Goal: Find specific page/section: Locate a particular part of the current website

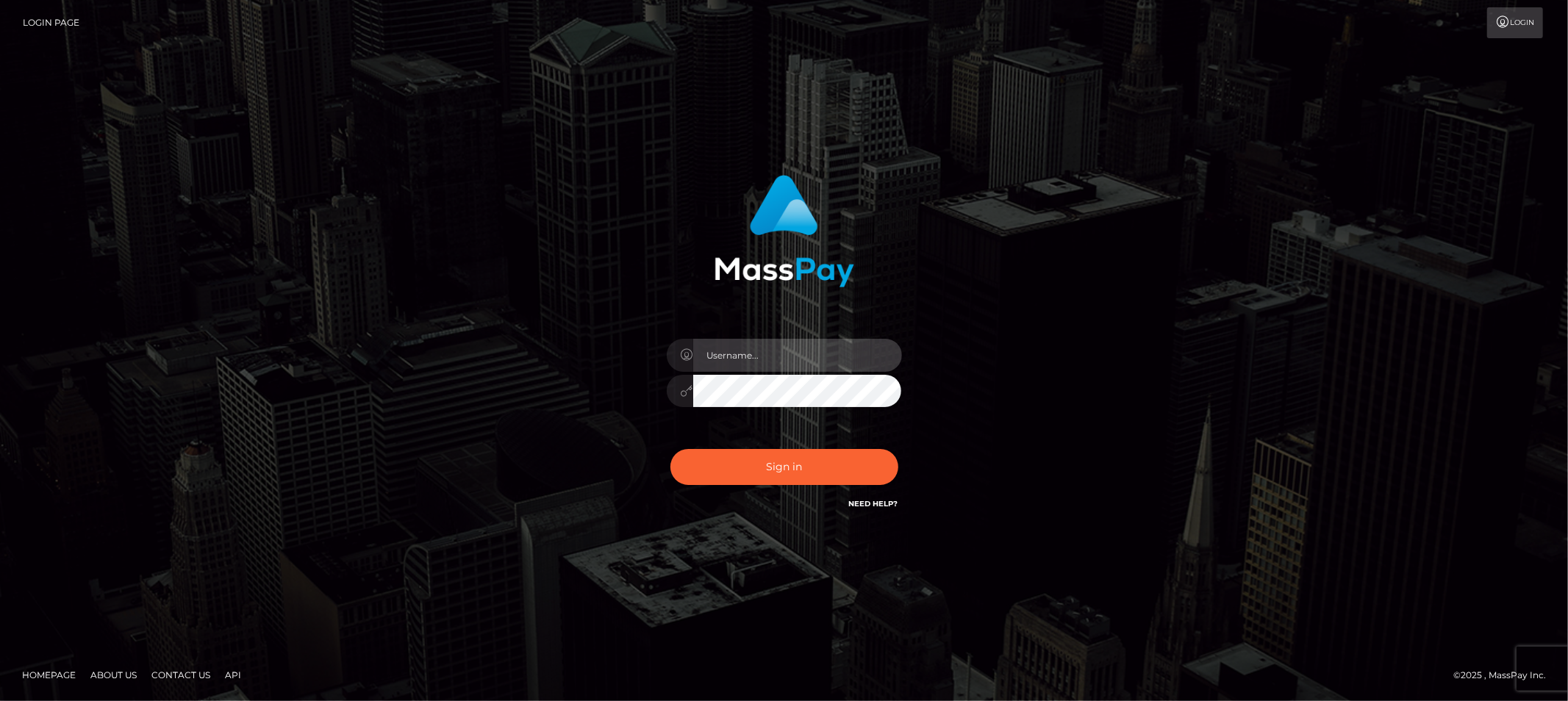
click at [703, 363] on input "text" at bounding box center [798, 355] width 208 height 33
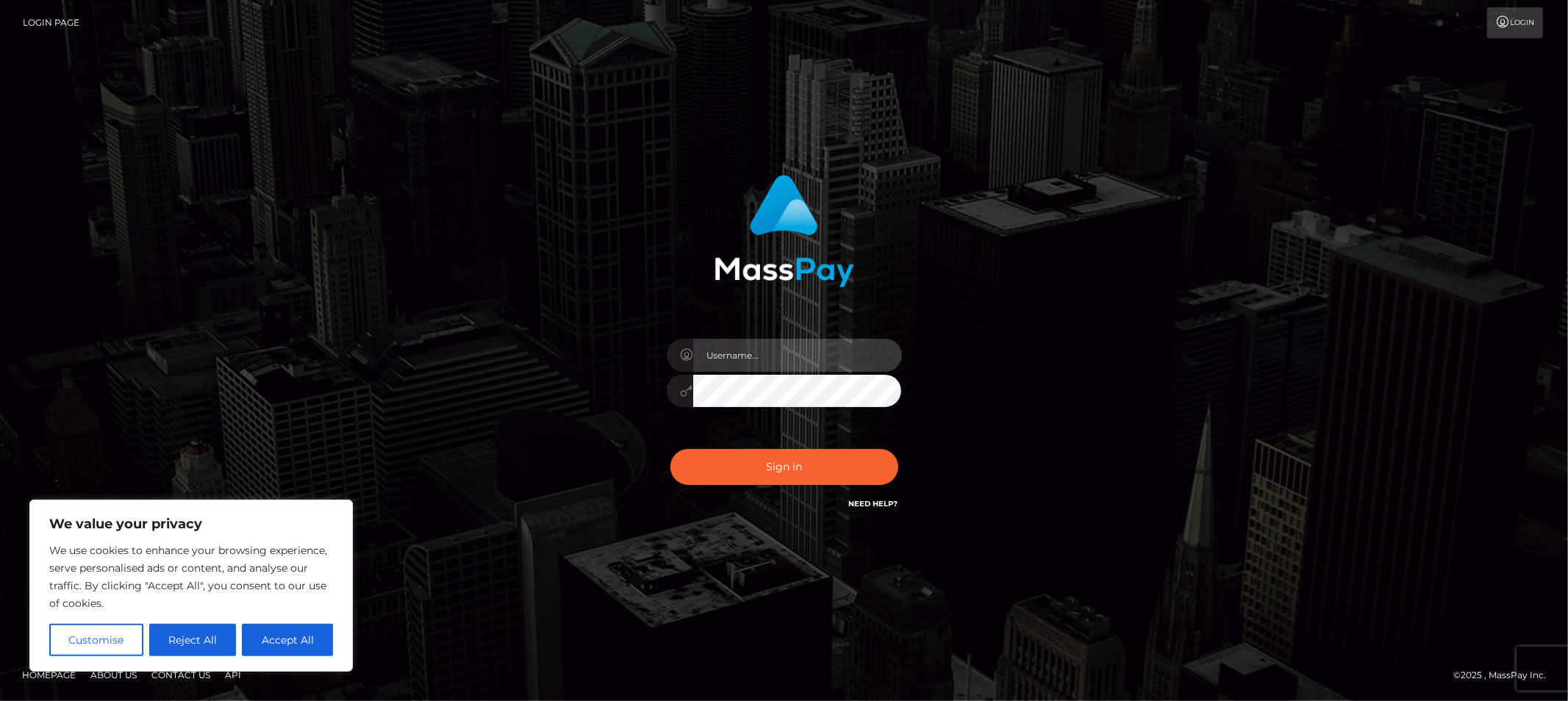
click at [779, 355] on input "text" at bounding box center [798, 355] width 208 height 33
click at [791, 366] on input "text" at bounding box center [798, 355] width 208 height 33
type input "Allyssa"
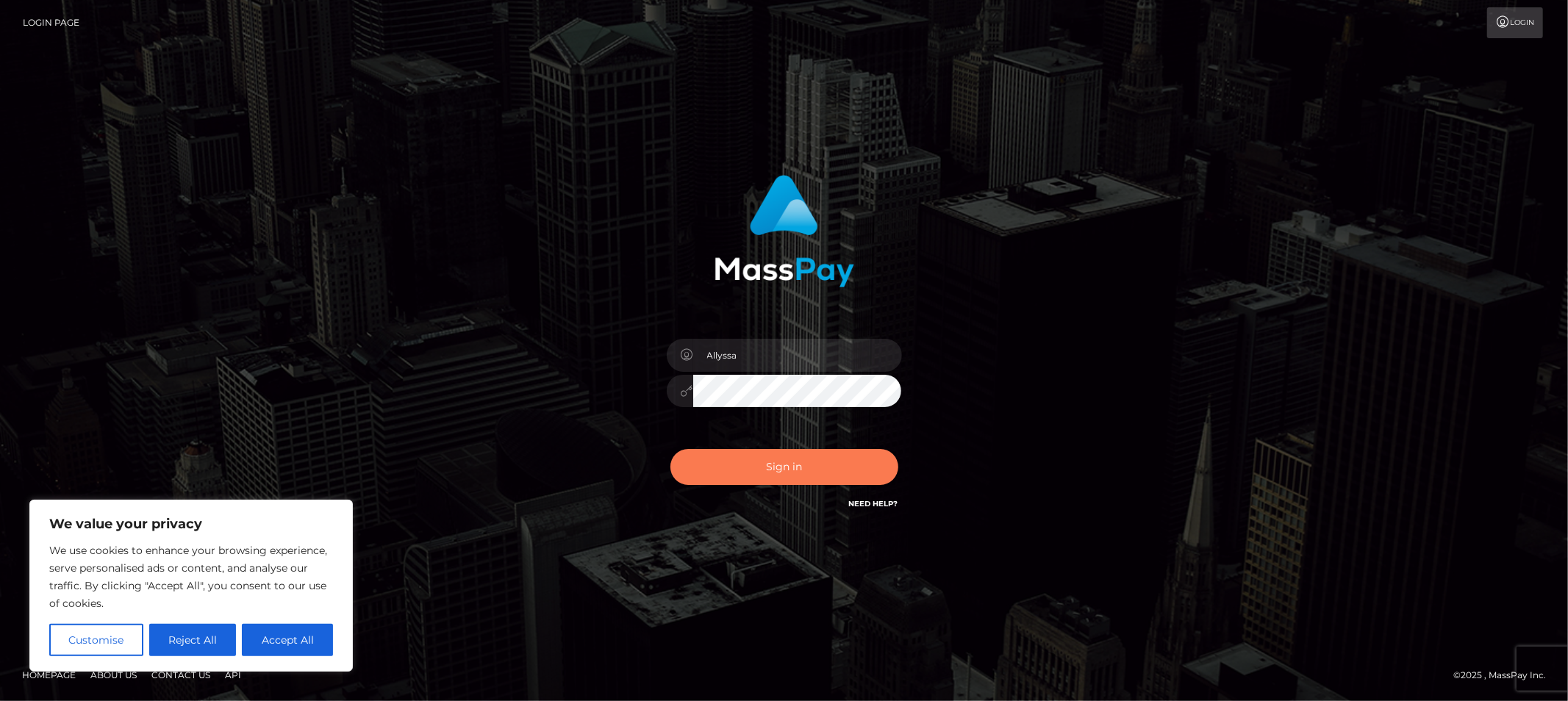
click at [803, 480] on button "Sign in" at bounding box center [784, 467] width 227 height 36
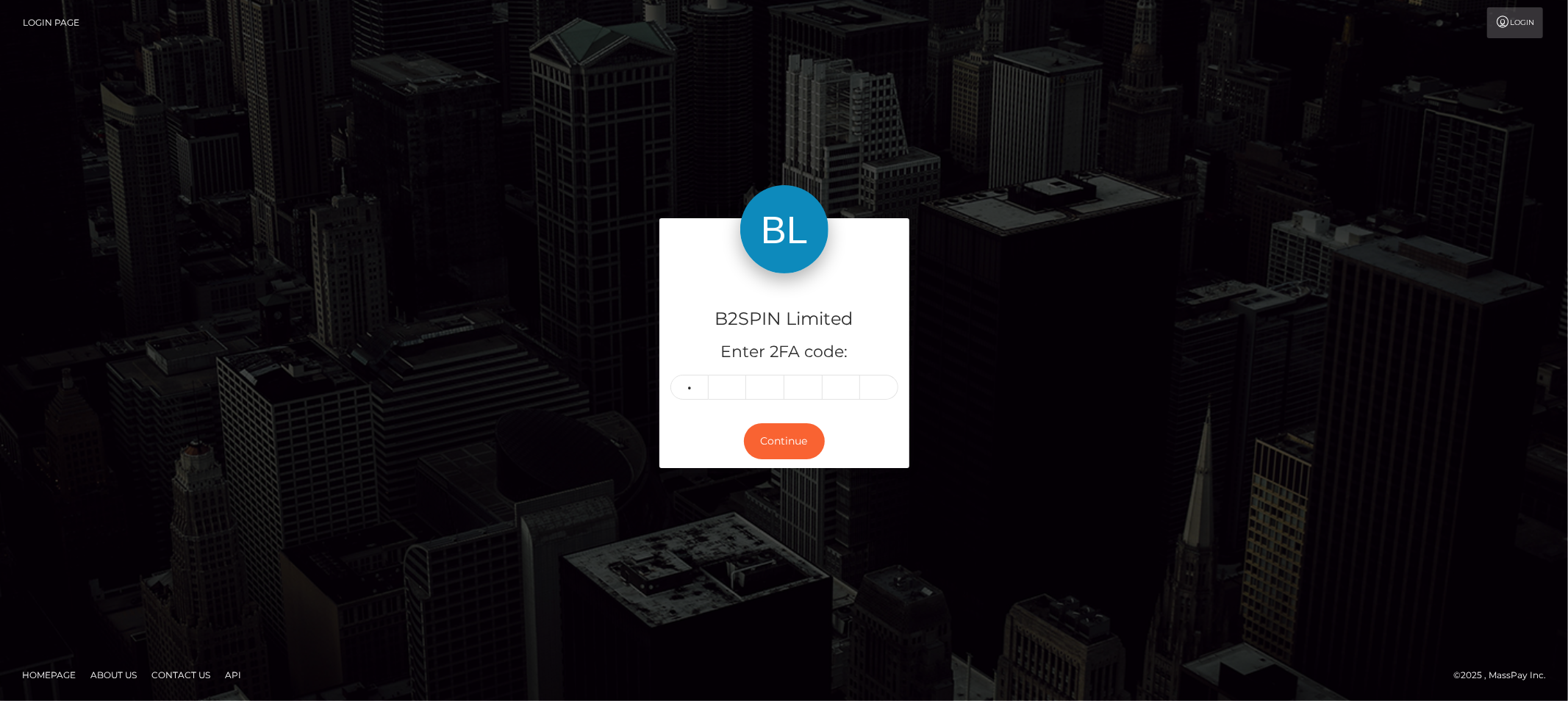
type input "9"
type input "0"
type input "7"
type input "6"
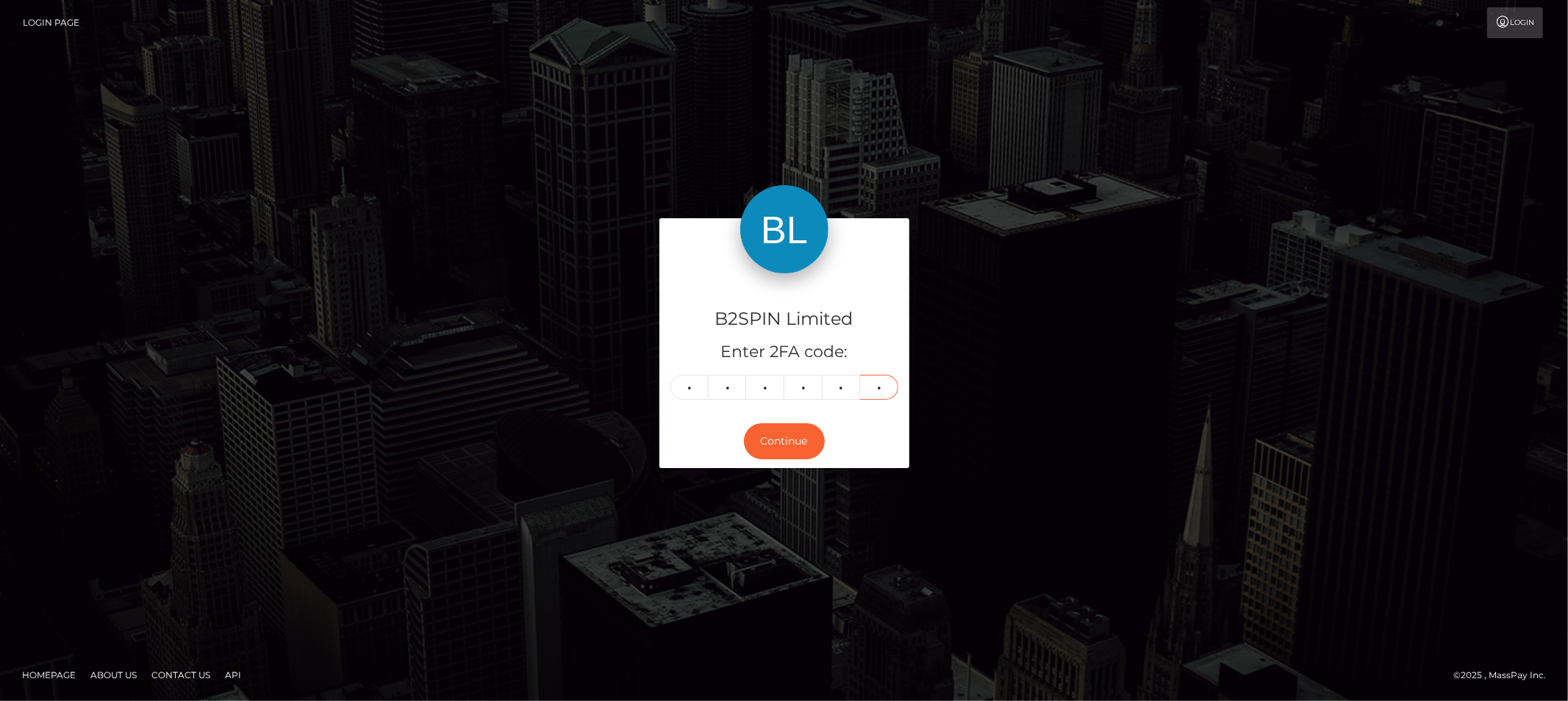
type input "9"
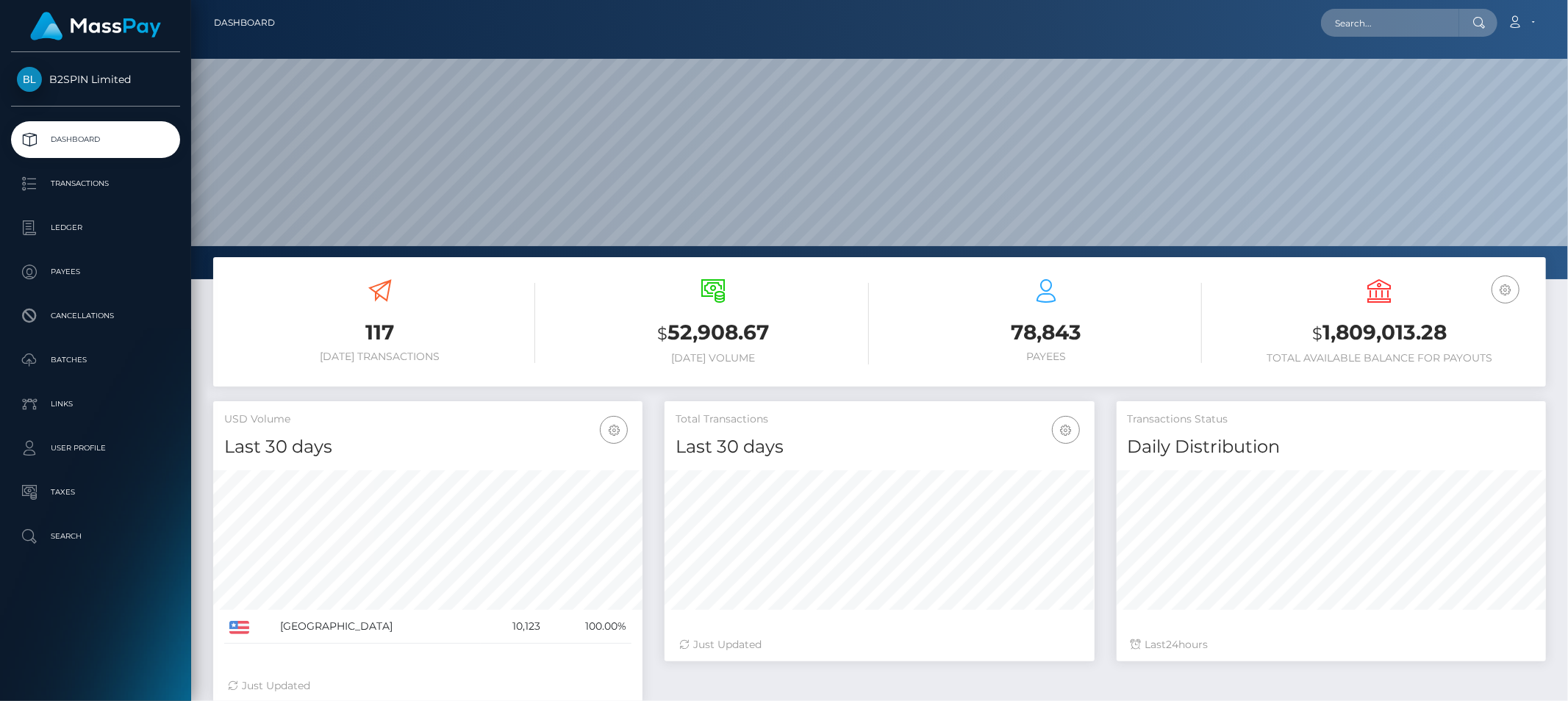
scroll to position [261, 429]
click at [1397, 11] on input "text" at bounding box center [1390, 22] width 138 height 27
paste input "3395475"
click at [1421, 23] on input "3395475" at bounding box center [1390, 22] width 138 height 27
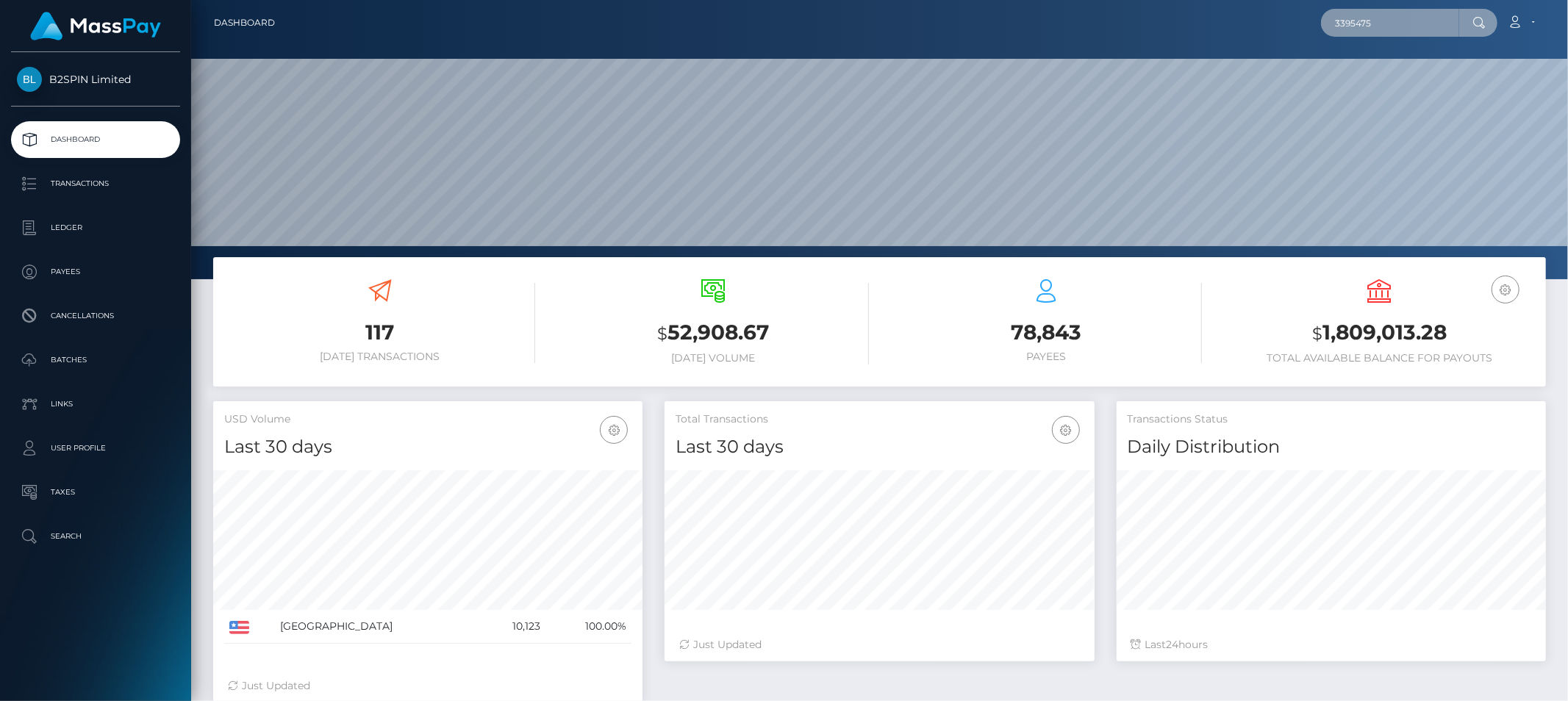
paste input "5299d02-c042-4523-9553-553cf97018e4"
click at [1379, 30] on input "35299d02-c042-4523-9553-553cf97018e4" at bounding box center [1390, 22] width 138 height 27
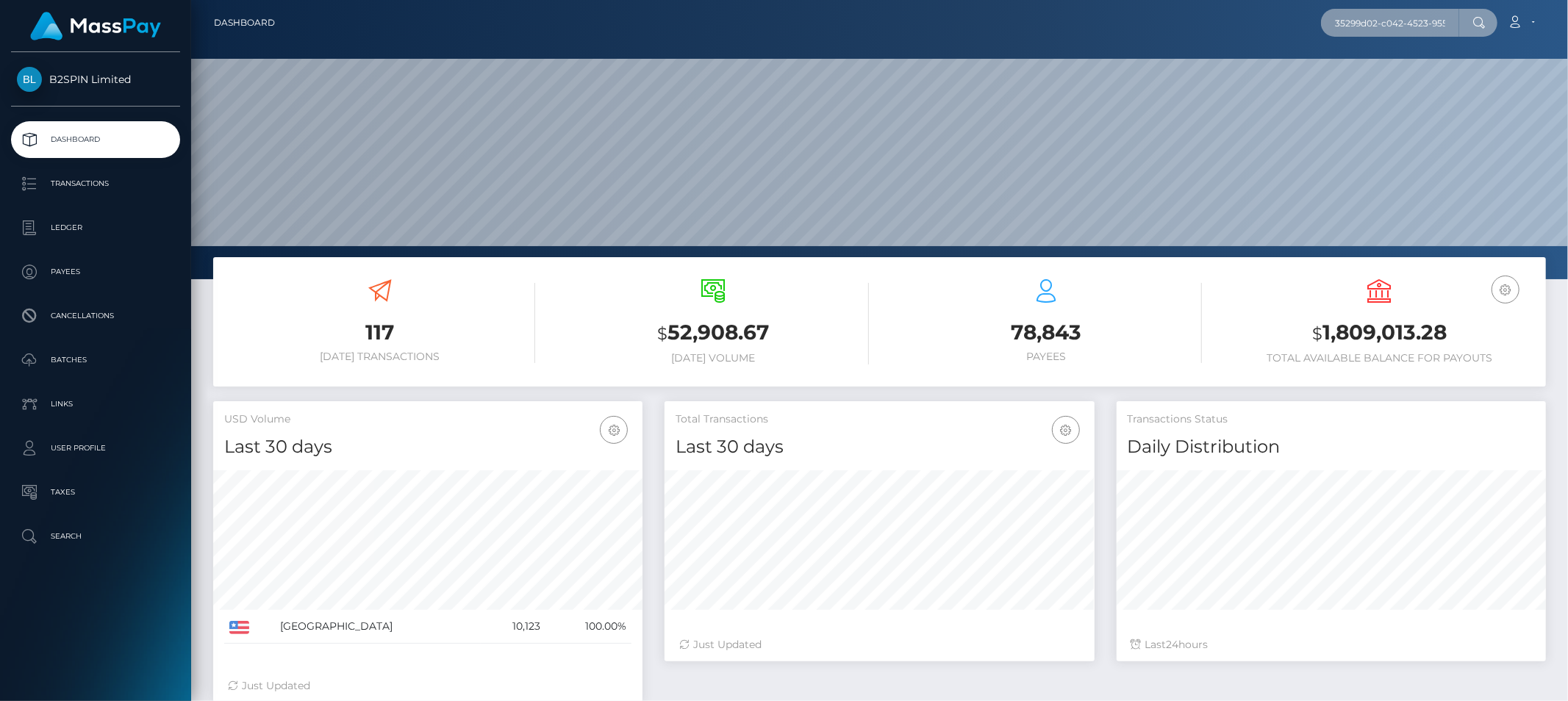
paste input "395475"
click at [1385, 15] on input "3395475" at bounding box center [1390, 22] width 138 height 27
paste input "184121243"
type input "1841212435"
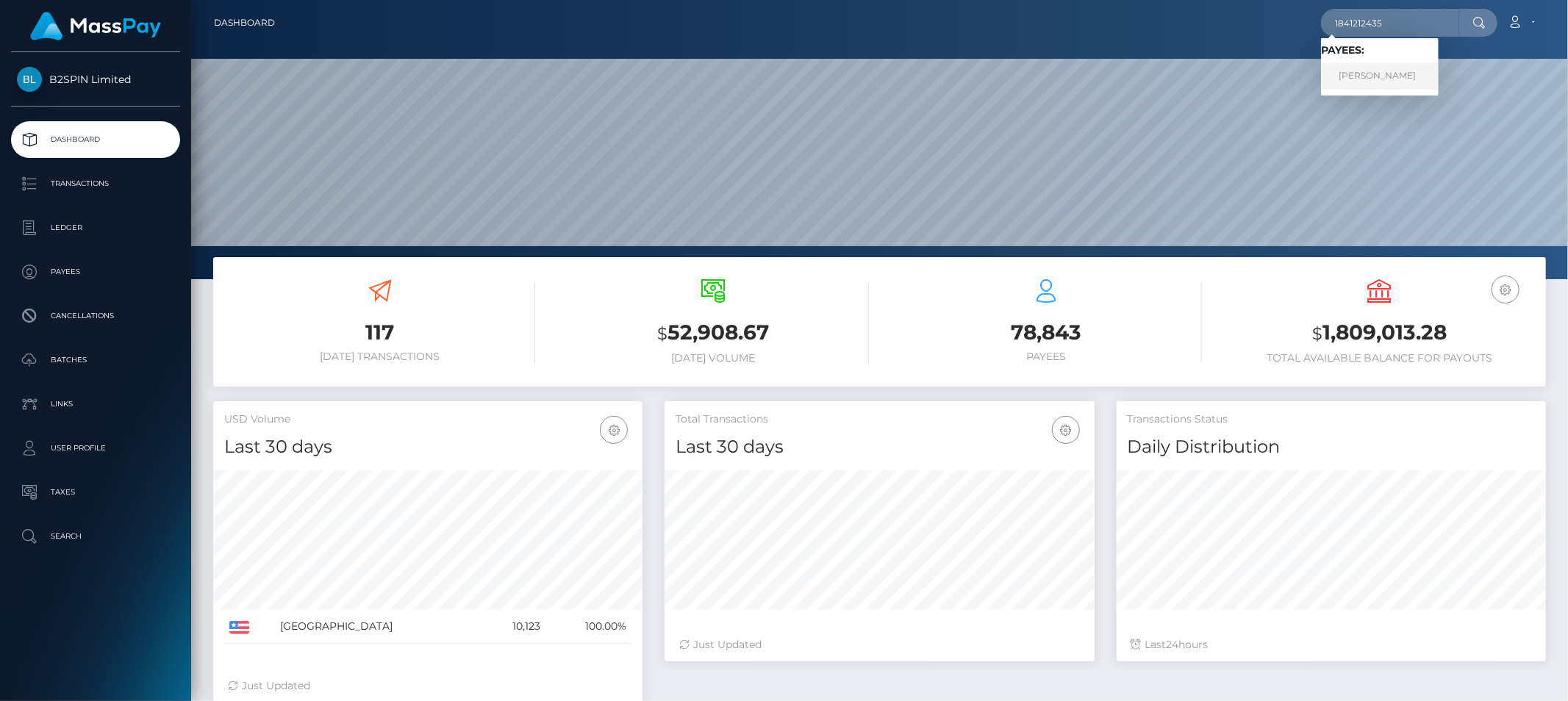
click at [1390, 77] on link "ANTHONY MANUEL CASTRO" at bounding box center [1379, 76] width 117 height 27
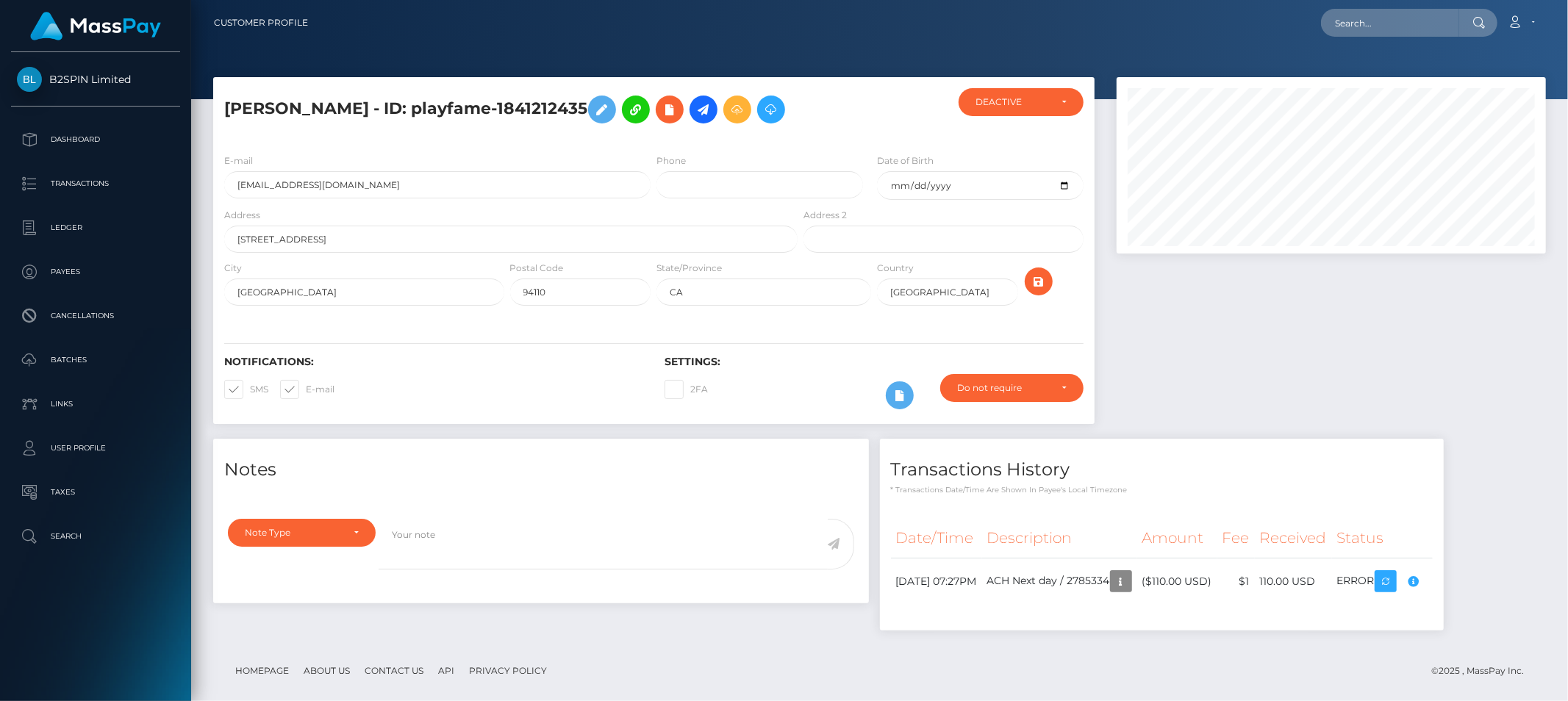
scroll to position [176, 429]
click at [1349, 17] on input "text" at bounding box center [1390, 22] width 138 height 27
paste input "zomanny2011@gmail.com"
type input "zomanny2011@gmail.com"
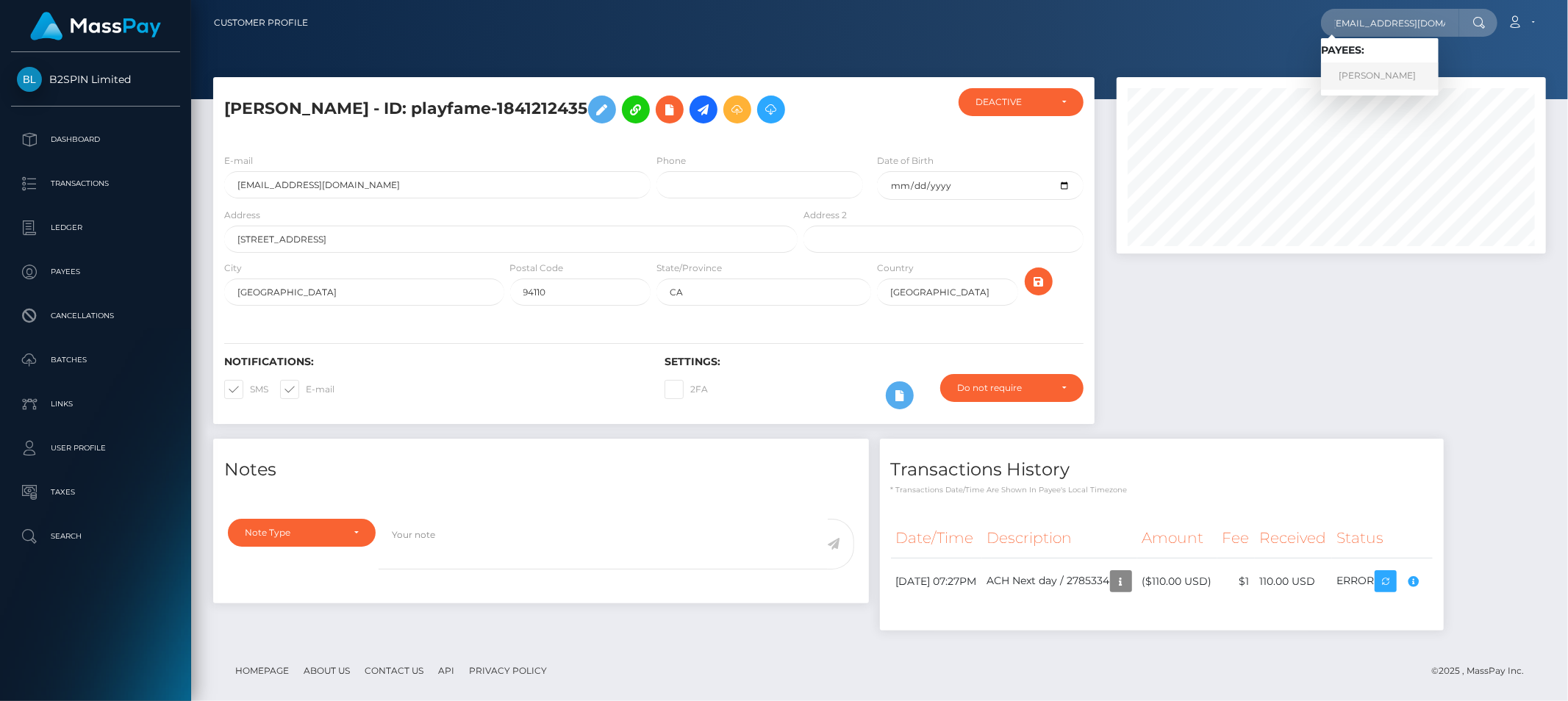
click at [1356, 71] on link "[PERSON_NAME]" at bounding box center [1379, 76] width 117 height 27
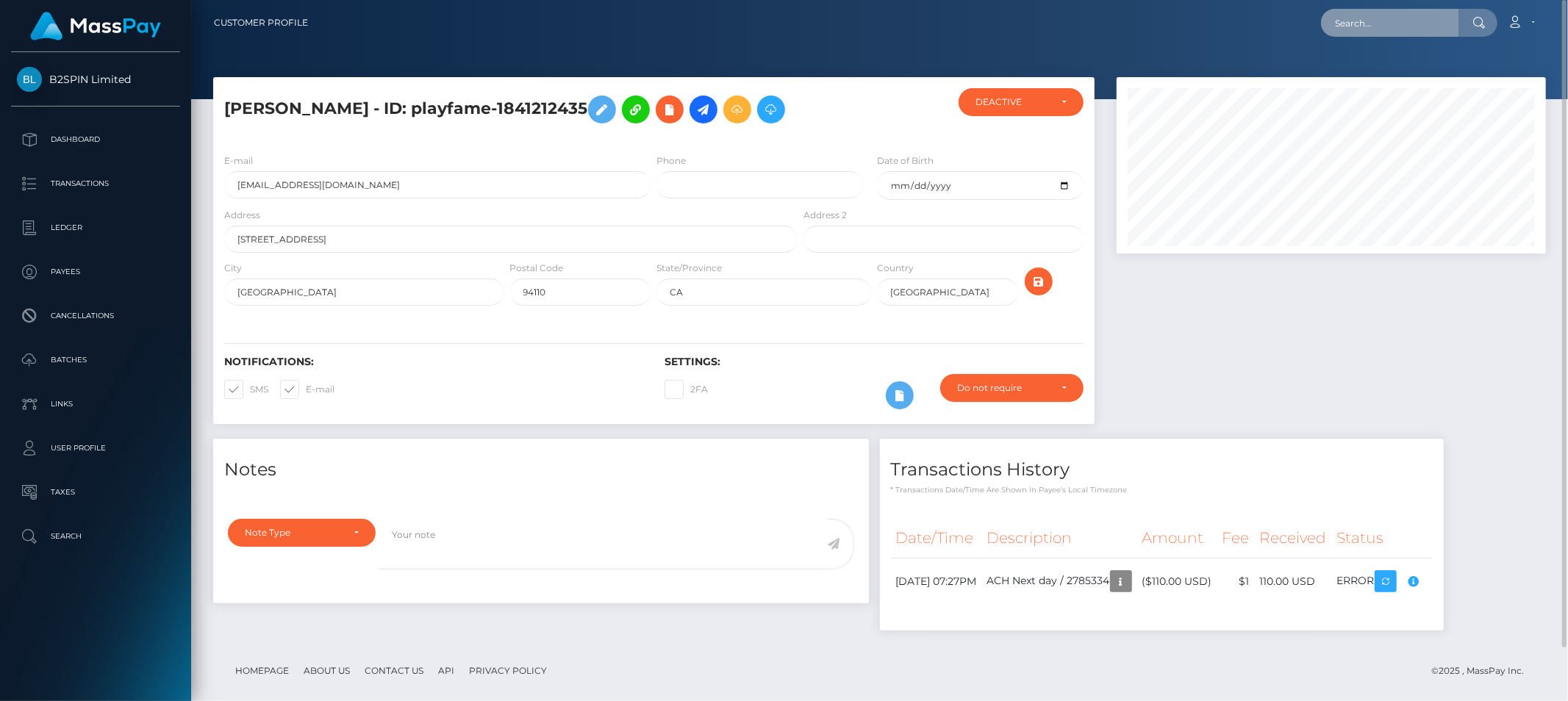
click at [1378, 13] on input "text" at bounding box center [1390, 22] width 138 height 27
paste input "[PERSON_NAME]"
type input "[PERSON_NAME]"
click at [1389, 66] on link "[PERSON_NAME]" at bounding box center [1379, 76] width 117 height 27
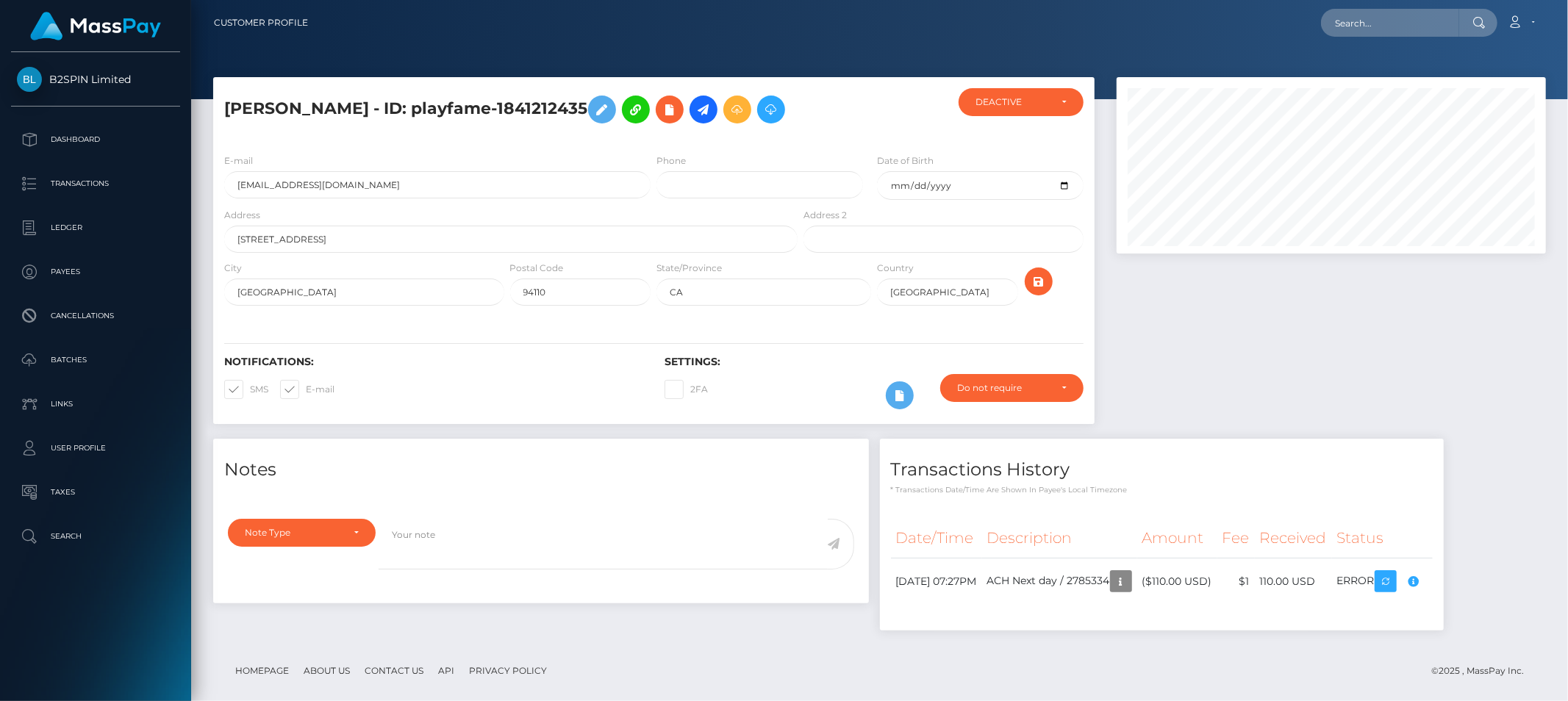
scroll to position [176, 429]
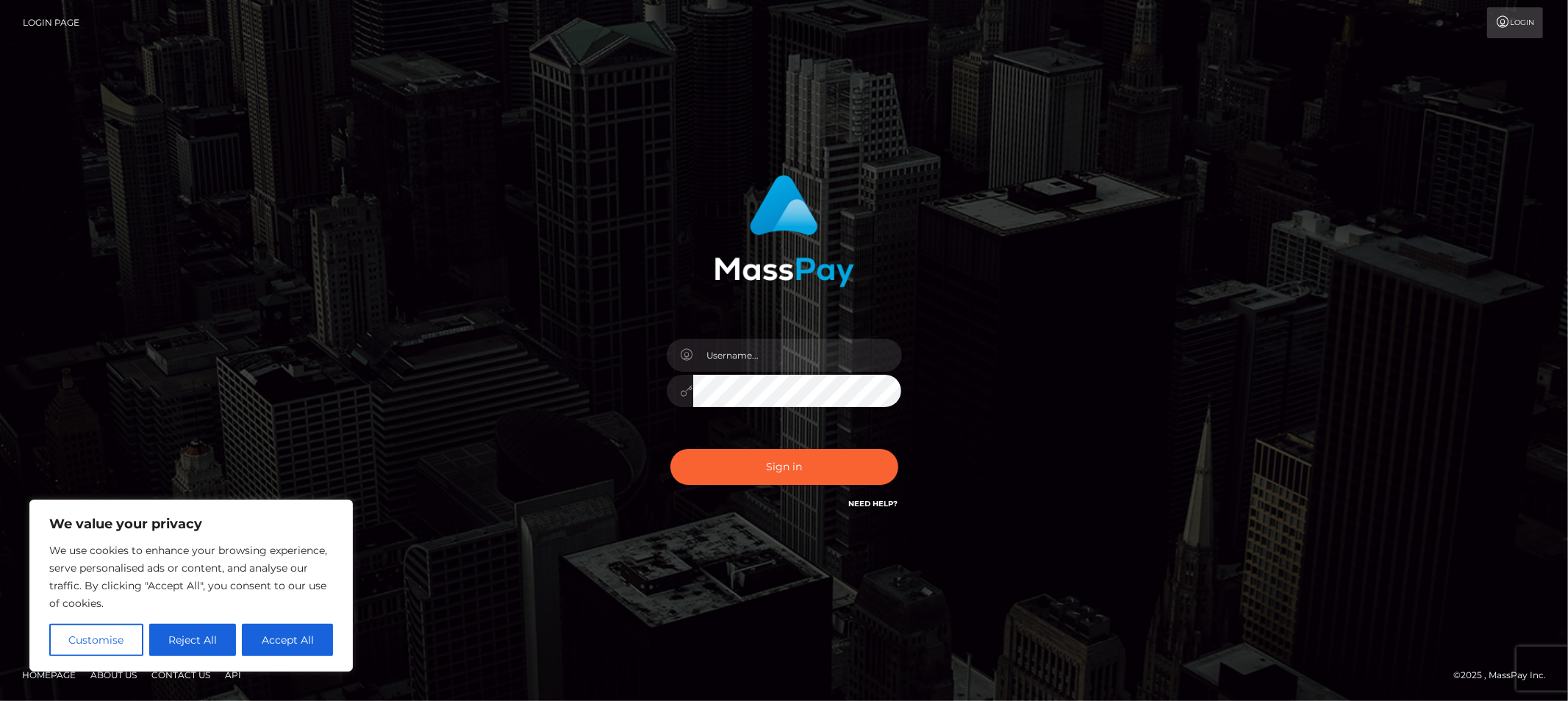
click at [777, 326] on div "Sign in" at bounding box center [784, 343] width 386 height 359
click at [773, 355] on input "text" at bounding box center [798, 355] width 208 height 33
type input "Allyssa"
click at [786, 469] on button "Sign in" at bounding box center [784, 467] width 227 height 36
click at [739, 353] on input "text" at bounding box center [798, 355] width 208 height 33
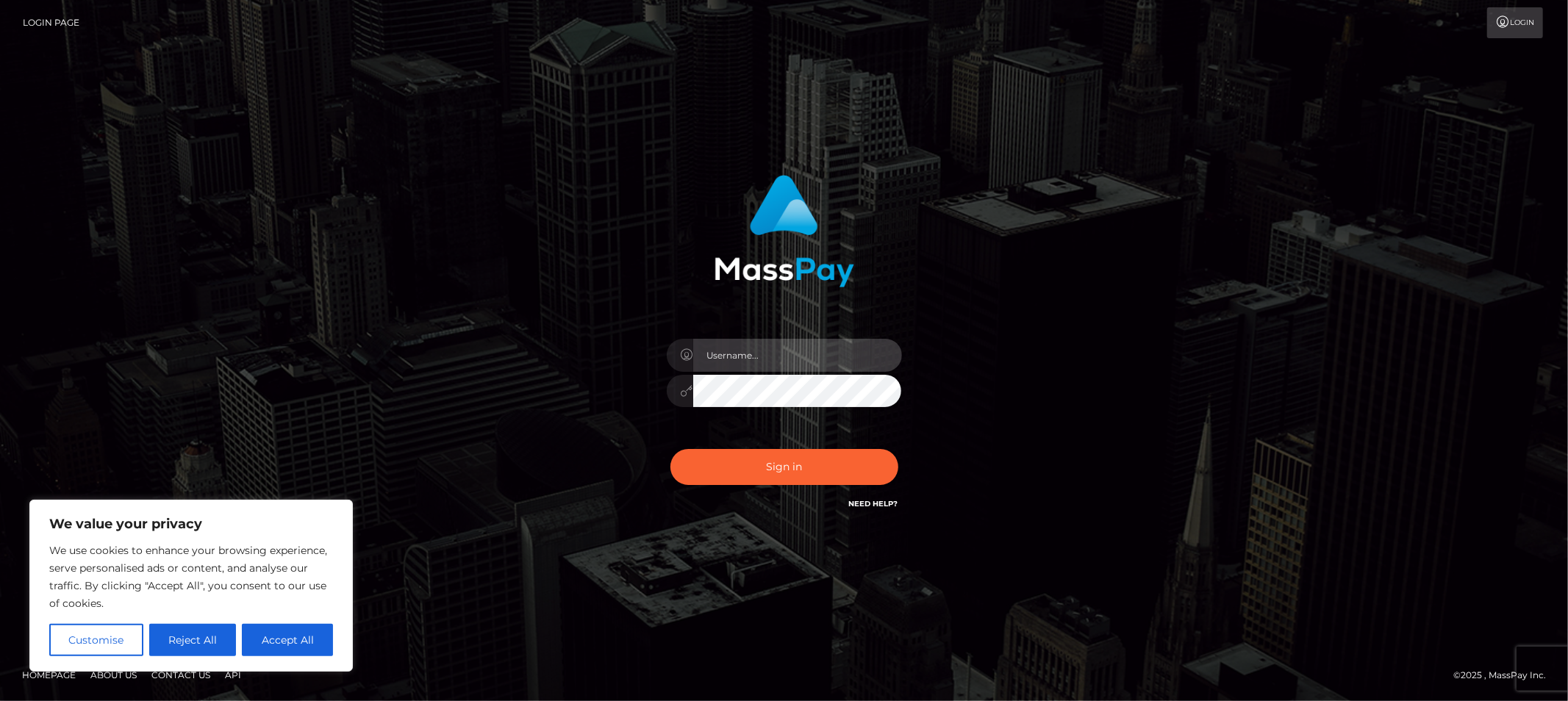
type input "Allyssa"
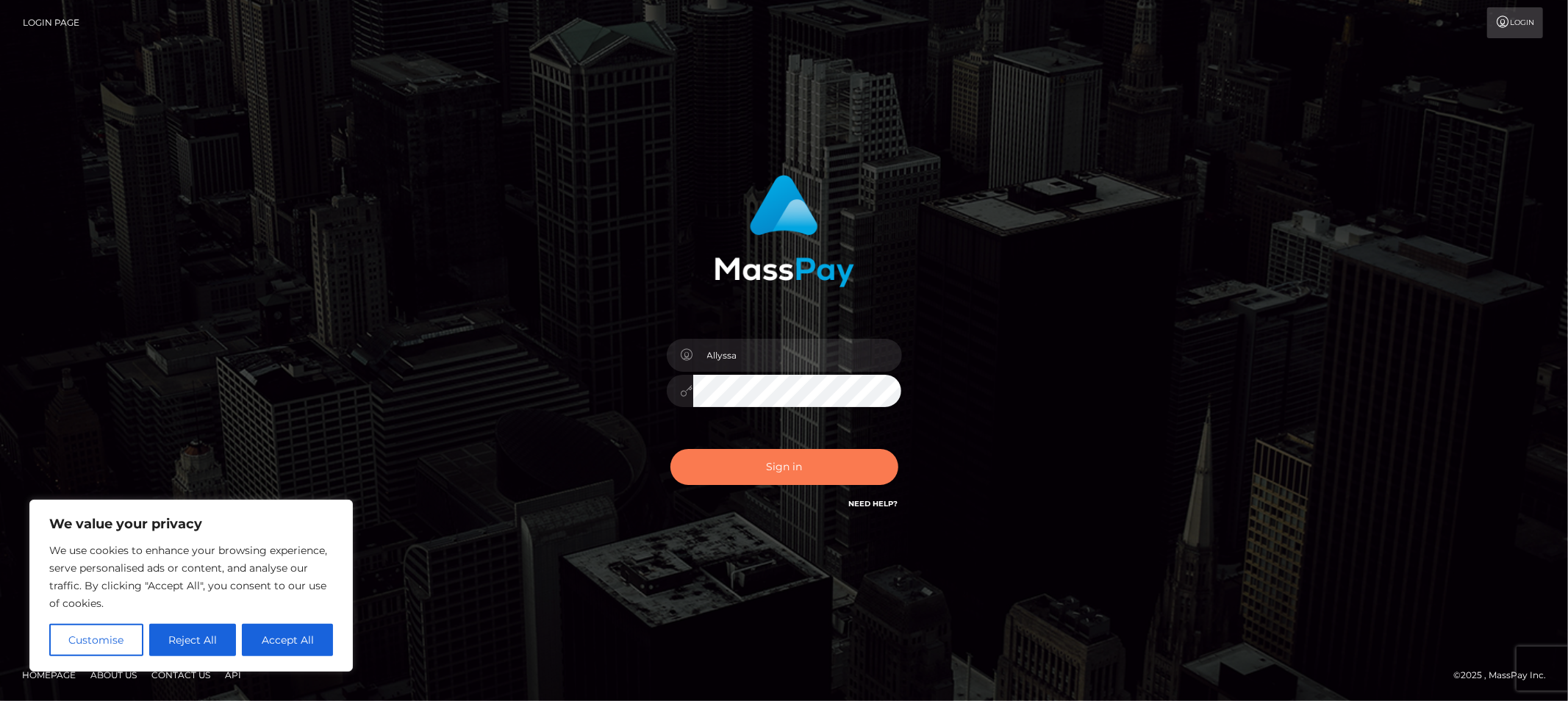
click at [777, 481] on button "Sign in" at bounding box center [784, 467] width 227 height 36
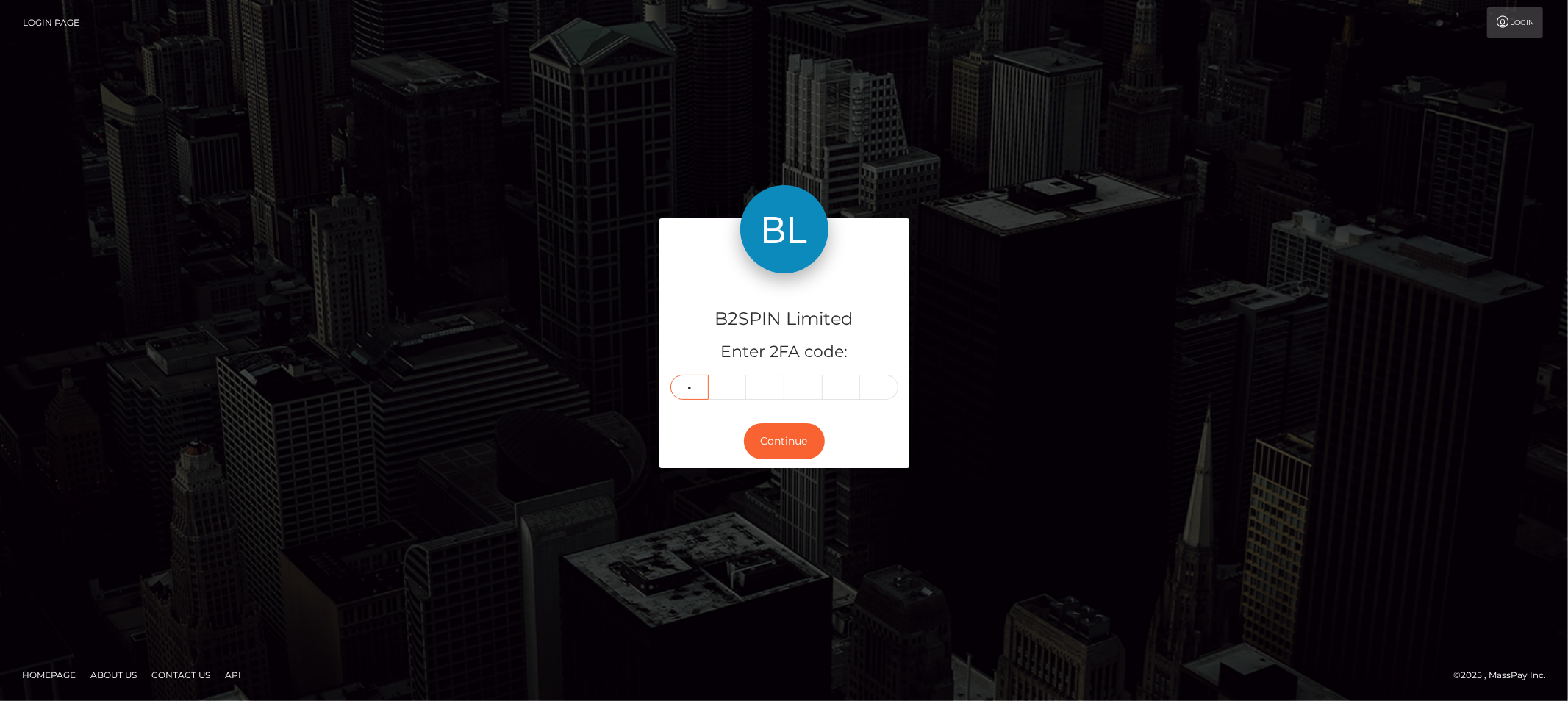
type input "5"
type input "4"
type input "6"
type input "5"
type input "4"
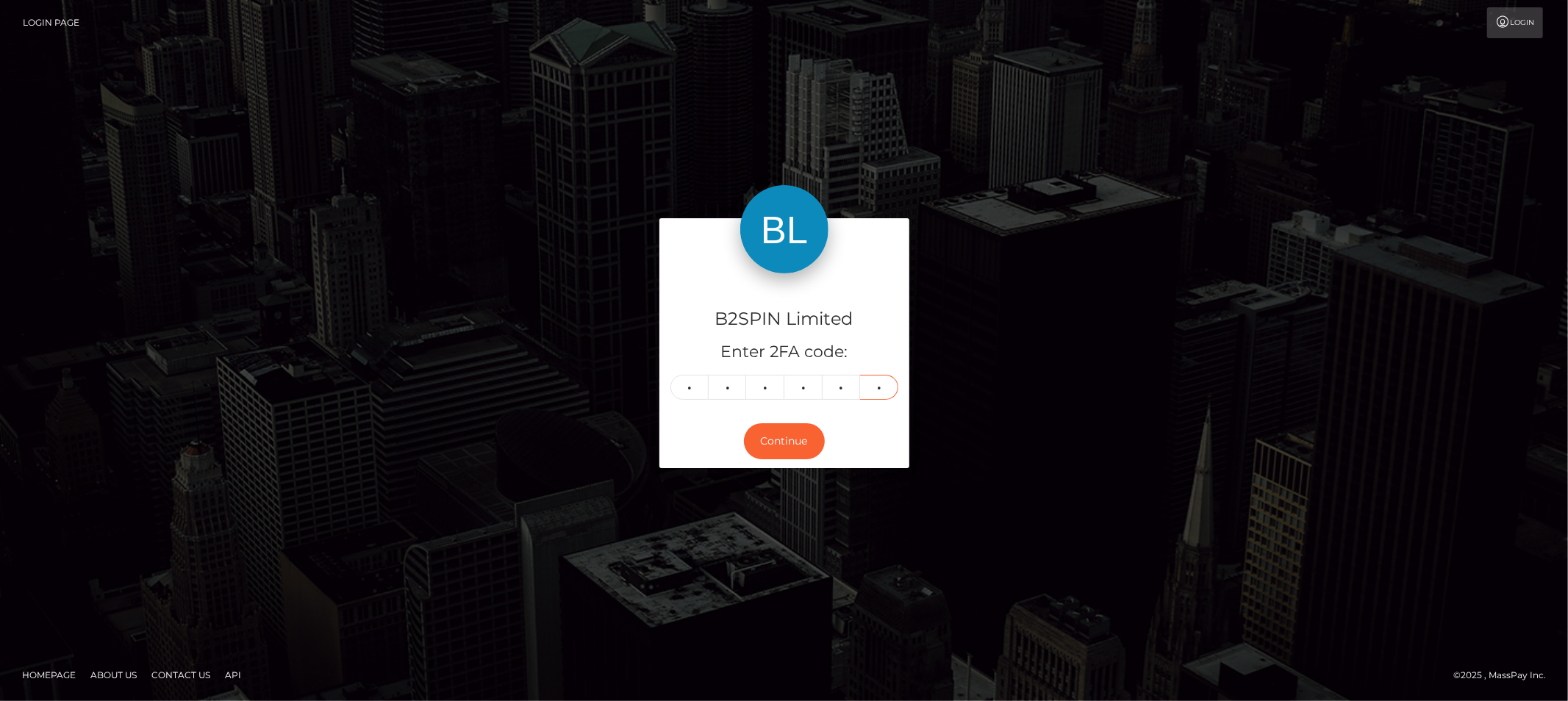
type input "1"
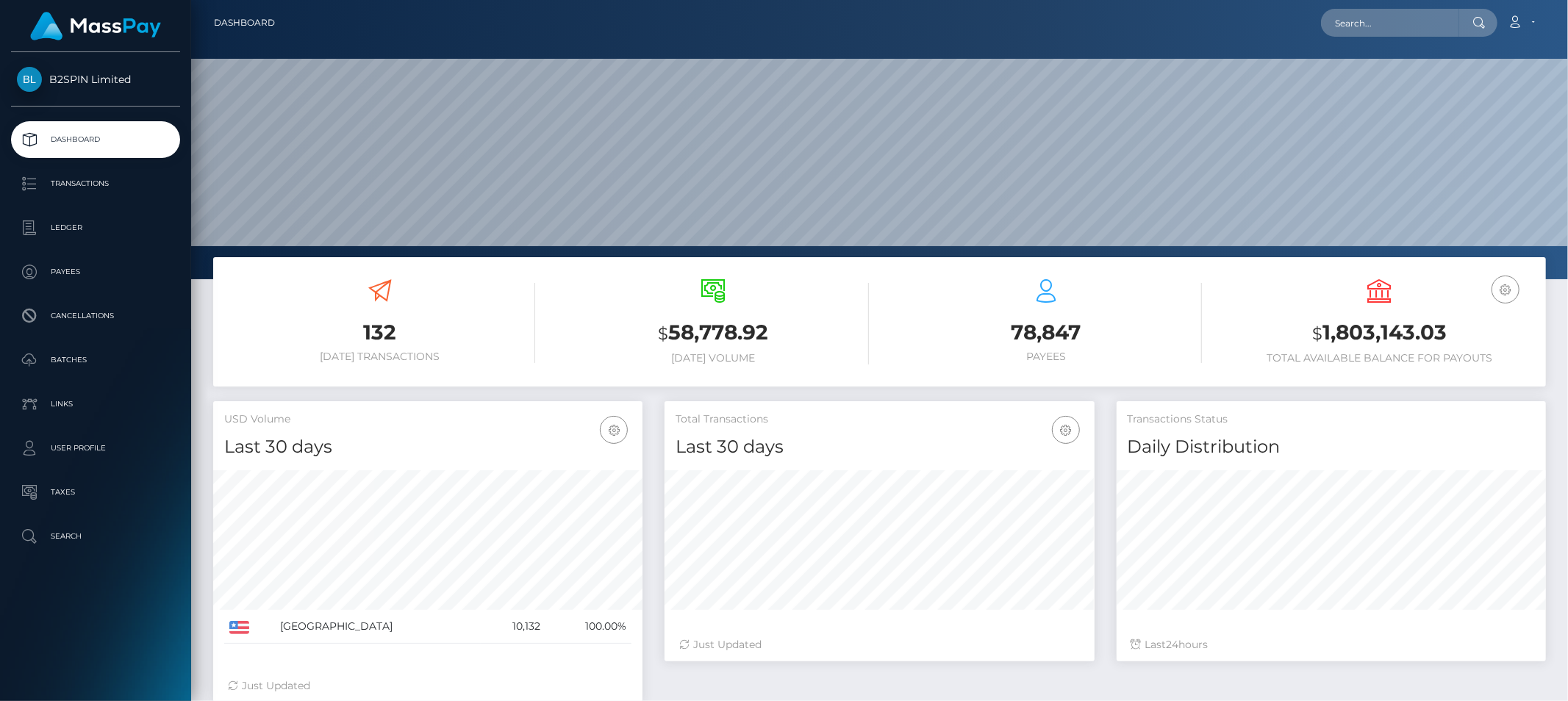
scroll to position [261, 429]
click at [1359, 328] on h3 "$ 1,803,143.03" at bounding box center [1379, 333] width 311 height 30
copy h3 "1,803,143.03"
click at [1518, 18] on icon at bounding box center [1515, 22] width 15 height 11
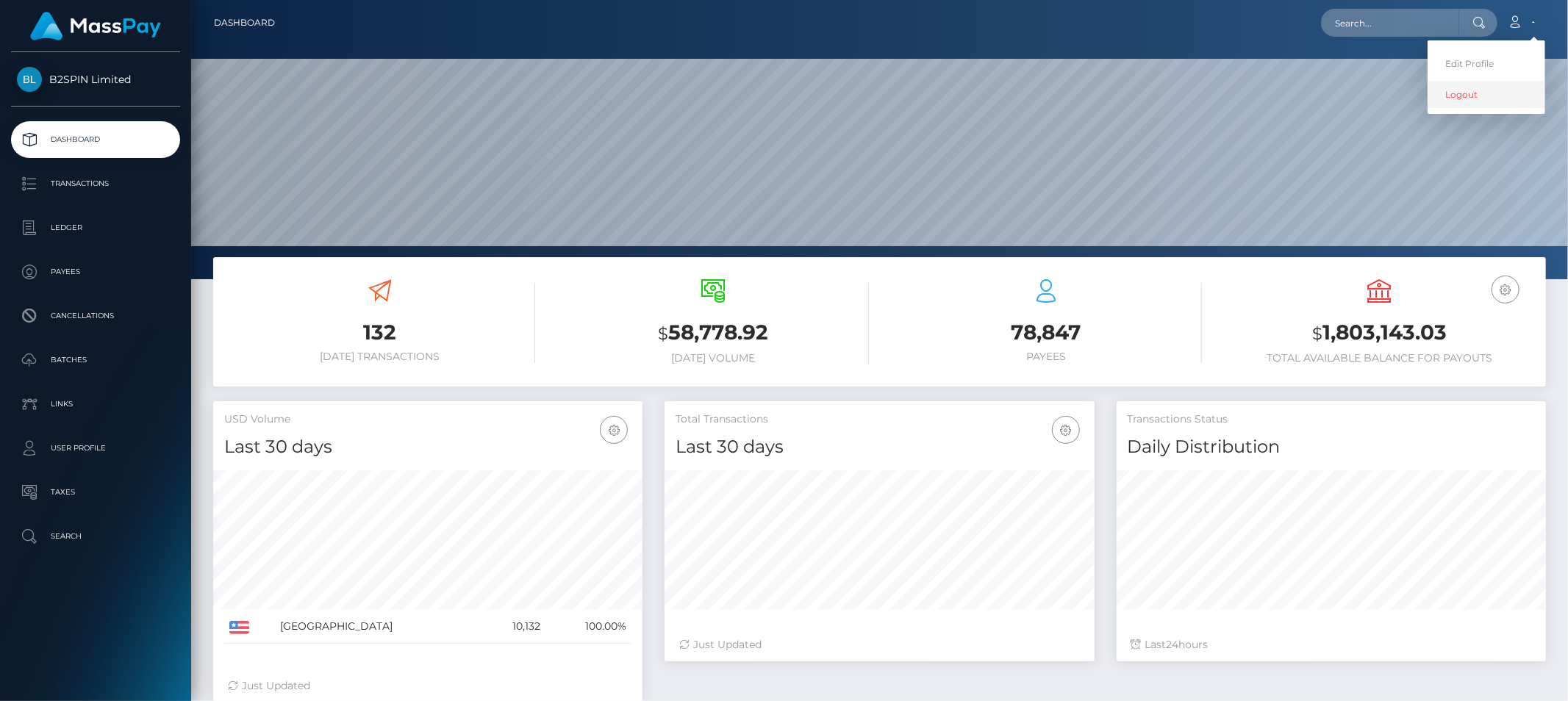
click at [1466, 91] on link "Logout" at bounding box center [1487, 94] width 117 height 27
